Goal: Communication & Community: Share content

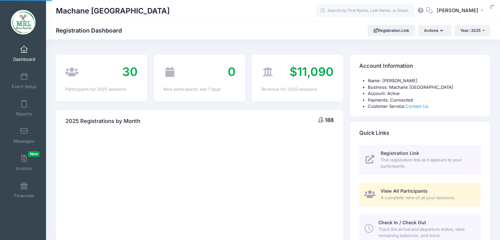
select select
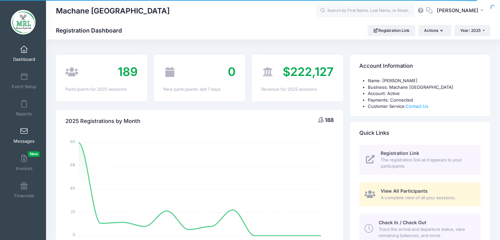
click at [24, 133] on span at bounding box center [24, 131] width 0 height 7
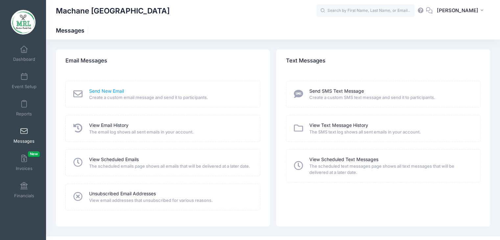
click at [119, 91] on link "Send New Email" at bounding box center [106, 91] width 35 height 7
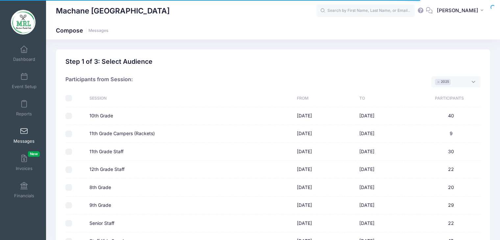
click at [68, 98] on input "checkbox" at bounding box center [68, 98] width 7 height 7
checkbox input "true"
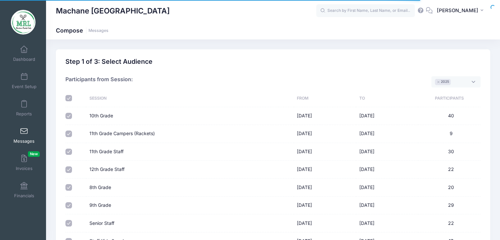
checkbox input "true"
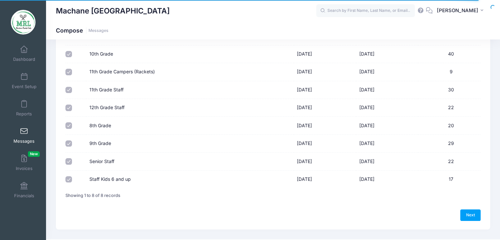
scroll to position [75, 0]
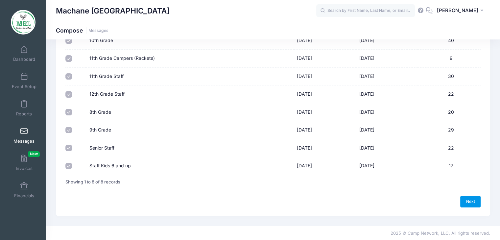
click at [470, 202] on link "Next" at bounding box center [470, 201] width 20 height 11
select select "50"
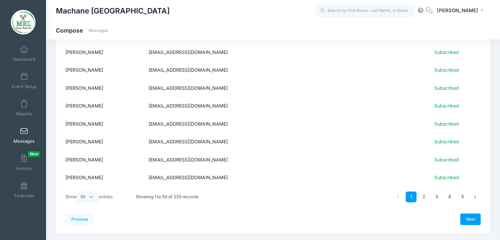
scroll to position [821, 0]
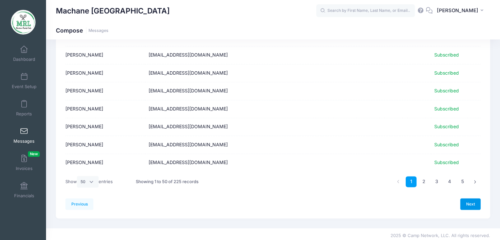
click at [469, 198] on link "Next" at bounding box center [470, 203] width 20 height 11
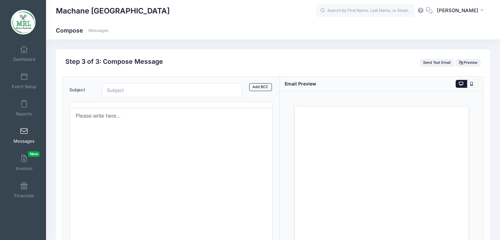
scroll to position [0, 0]
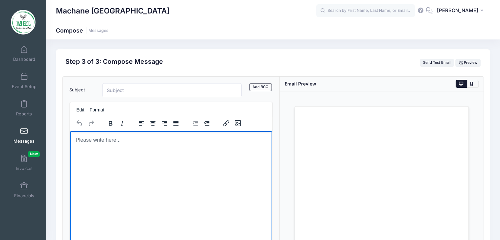
click at [113, 148] on html at bounding box center [171, 140] width 202 height 18
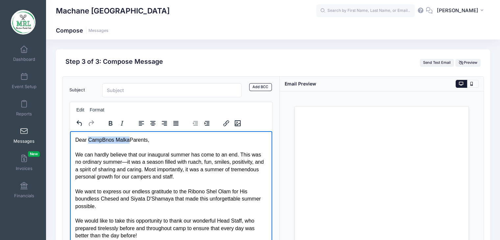
drag, startPoint x: 129, startPoint y: 140, endPoint x: 88, endPoint y: 140, distance: 41.1
click at [88, 140] on p "Dear Camp Bnos Malka Parents, We can hardly believe that our inaugural summer h…" at bounding box center [171, 239] width 192 height 206
click at [146, 154] on p "Dear Machane Racket Lake Parents, We can hardly believe that our inaugural summ…" at bounding box center [171, 239] width 192 height 206
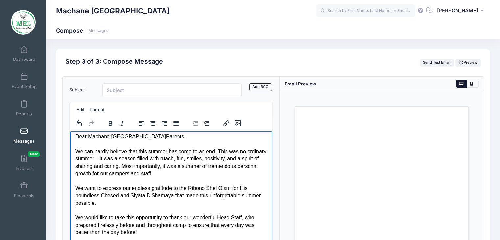
scroll to position [4, 0]
click at [123, 159] on p "Dear Machane Racket Lake Parents, We can hardly believe that this summer has co…" at bounding box center [171, 235] width 192 height 206
click at [88, 157] on p "Dear Machane Racket Lake Parents, We can hardly believe that this summer has co…" at bounding box center [171, 235] width 192 height 206
click at [251, 151] on p "Dear Machane Racket Lake Parents, We can hardly believe that this summer has co…" at bounding box center [171, 235] width 192 height 206
click at [118, 164] on p "Dear Machane Racket Lake Parents, We can hardly believe that this summer has co…" at bounding box center [171, 235] width 192 height 206
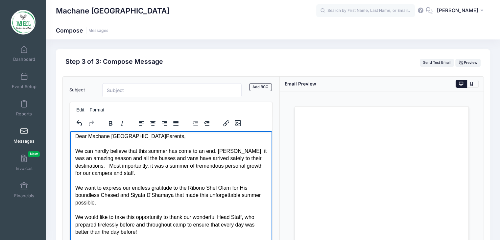
click at [166, 177] on p "Dear Machane Racket Lake Parents, We can hardly believe that this summer has co…" at bounding box center [171, 235] width 192 height 206
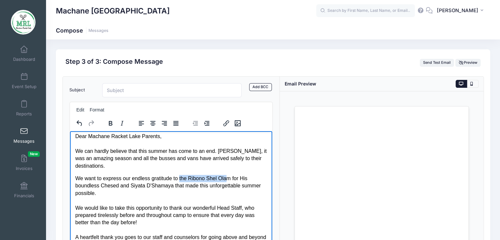
drag, startPoint x: 179, startPoint y: 179, endPoint x: 224, endPoint y: 182, distance: 45.7
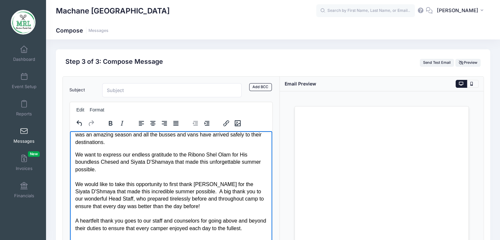
scroll to position [28, 0]
click at [218, 198] on p "We want to express our endless gratitude to the Ribono Shel Olam for His boundl…" at bounding box center [171, 231] width 192 height 162
click at [246, 204] on p "We want to express our endless gratitude to the Ribono Shel Olam for His boundl…" at bounding box center [171, 231] width 192 height 162
click at [247, 207] on p "We want to express our endless gratitude to the Ribono Shel Olam for His boundl…" at bounding box center [171, 231] width 192 height 162
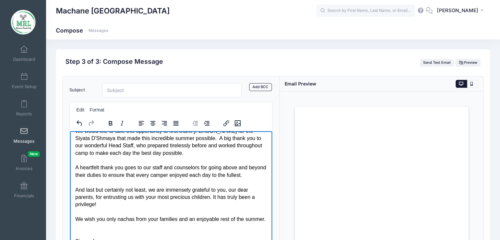
scroll to position [87, 0]
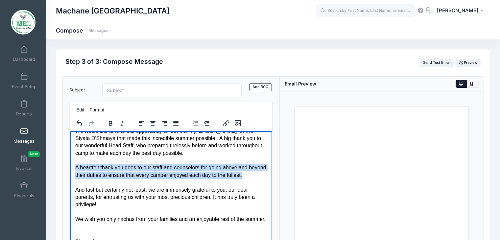
drag, startPoint x: 75, startPoint y: 160, endPoint x: 271, endPoint y: 168, distance: 195.7
click at [271, 168] on html "Dear Machane Racket Lake Parents, We can hardly believe that this summer has co…" at bounding box center [171, 157] width 202 height 215
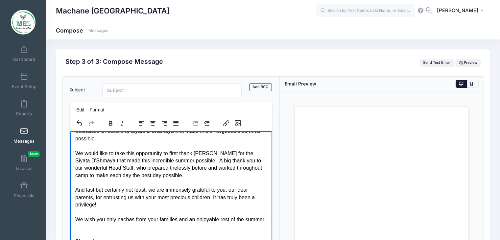
scroll to position [65, 0]
click at [75, 182] on p "We want to express our endless gratitude to the Ribono Shel Olam for His boundl…" at bounding box center [171, 190] width 192 height 140
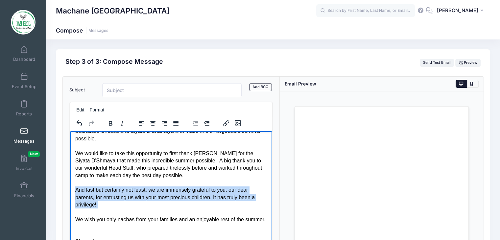
drag, startPoint x: 75, startPoint y: 183, endPoint x: 98, endPoint y: 205, distance: 32.3
click at [98, 205] on p "We want to express our endless gratitude to the Ribono Shel Olam for His boundl…" at bounding box center [171, 190] width 192 height 140
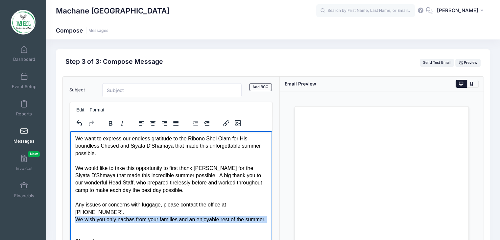
drag, startPoint x: 76, startPoint y: 213, endPoint x: 99, endPoint y: 224, distance: 25.1
click at [99, 224] on p "We want to express our endless gratitude to the Ribono Shel Olam for His boundl…" at bounding box center [171, 197] width 192 height 125
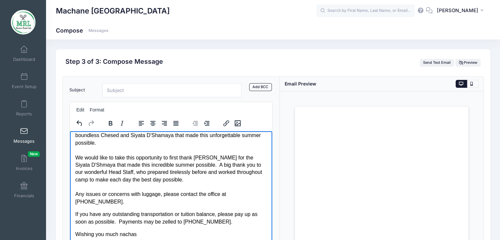
scroll to position [20, 0]
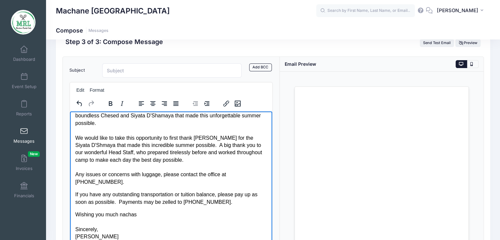
click at [167, 211] on p "Wishing you much nachas Sincerely, Mrs. Shani Isaacson Director" at bounding box center [171, 229] width 192 height 37
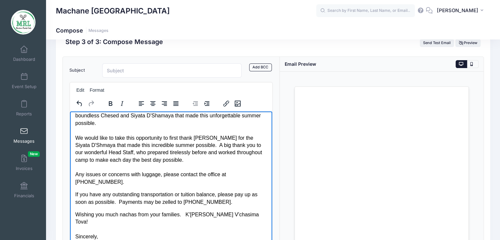
drag, startPoint x: 87, startPoint y: 229, endPoint x: 128, endPoint y: 229, distance: 41.7
click at [128, 229] on p "Wishing you much nachas from your families. K'siva V'chasima Tova! Sincerely, M…" at bounding box center [171, 233] width 192 height 44
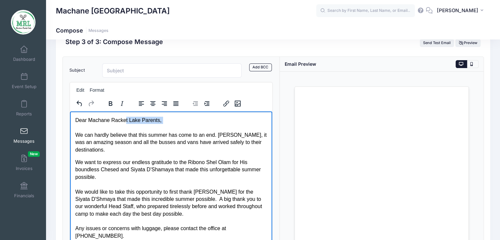
drag, startPoint x: 83, startPoint y: 124, endPoint x: 122, endPoint y: 121, distance: 39.5
click at [122, 121] on p "Dear Machane Racket Lake Parents, We can hardly believe that this summer has co…" at bounding box center [171, 134] width 192 height 37
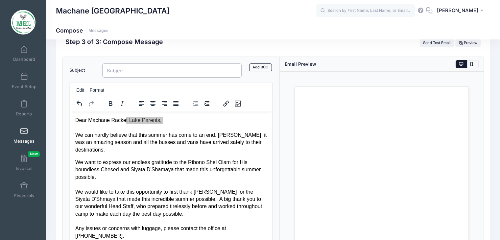
click at [151, 72] on input "Subject" at bounding box center [172, 70] width 140 height 14
click at [151, 72] on input "M" at bounding box center [172, 70] width 140 height 14
click at [148, 74] on input "MRL" at bounding box center [172, 70] width 140 height 14
type input "M"
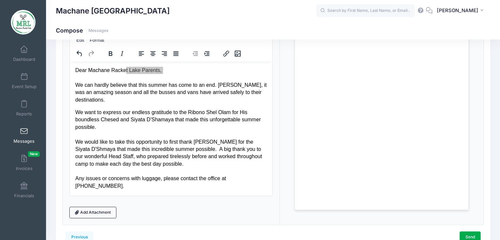
scroll to position [105, 0]
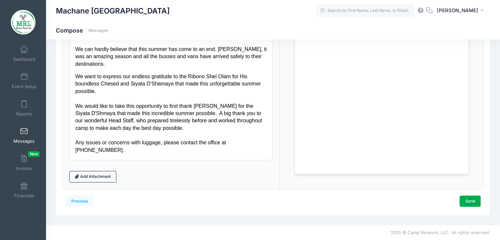
type input "Good Bye MRL"
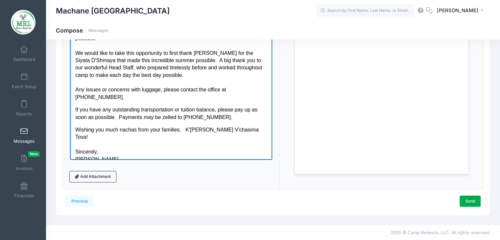
scroll to position [54, 0]
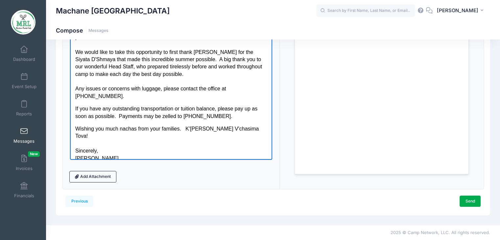
drag, startPoint x: 269, startPoint y: 110, endPoint x: 345, endPoint y: 185, distance: 106.6
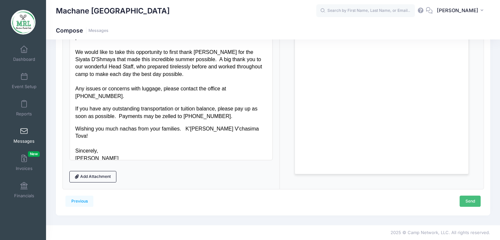
click at [465, 203] on link "Send" at bounding box center [469, 200] width 21 height 11
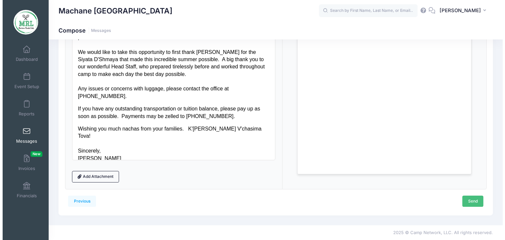
scroll to position [0, 0]
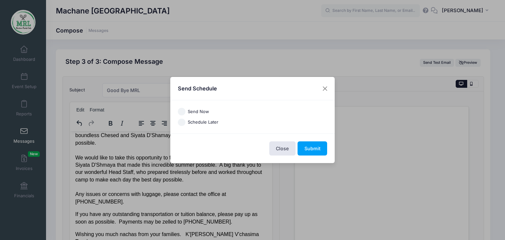
click at [181, 111] on input "Send Now" at bounding box center [182, 112] width 8 height 8
radio input "true"
click at [310, 150] on button "Submit" at bounding box center [312, 148] width 30 height 14
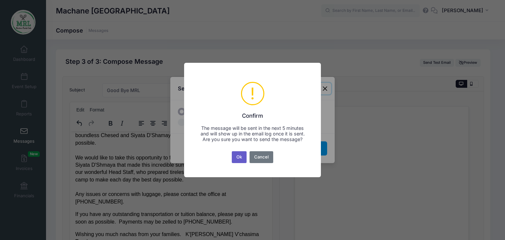
click at [240, 160] on button "Ok" at bounding box center [239, 157] width 15 height 12
